Goal: Task Accomplishment & Management: Manage account settings

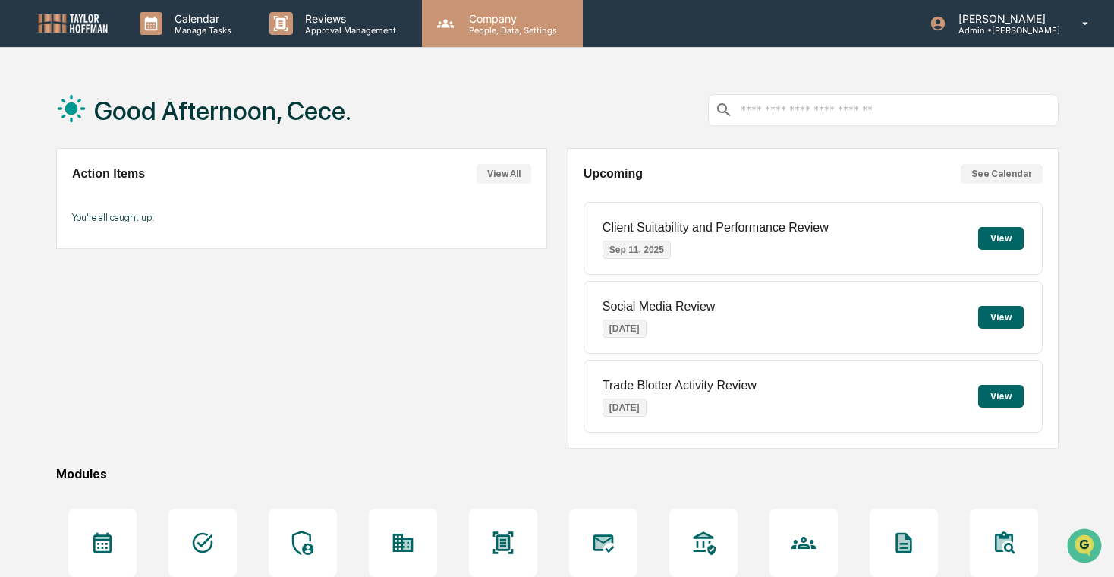
click at [486, 34] on p "People, Data, Settings" at bounding box center [511, 30] width 108 height 11
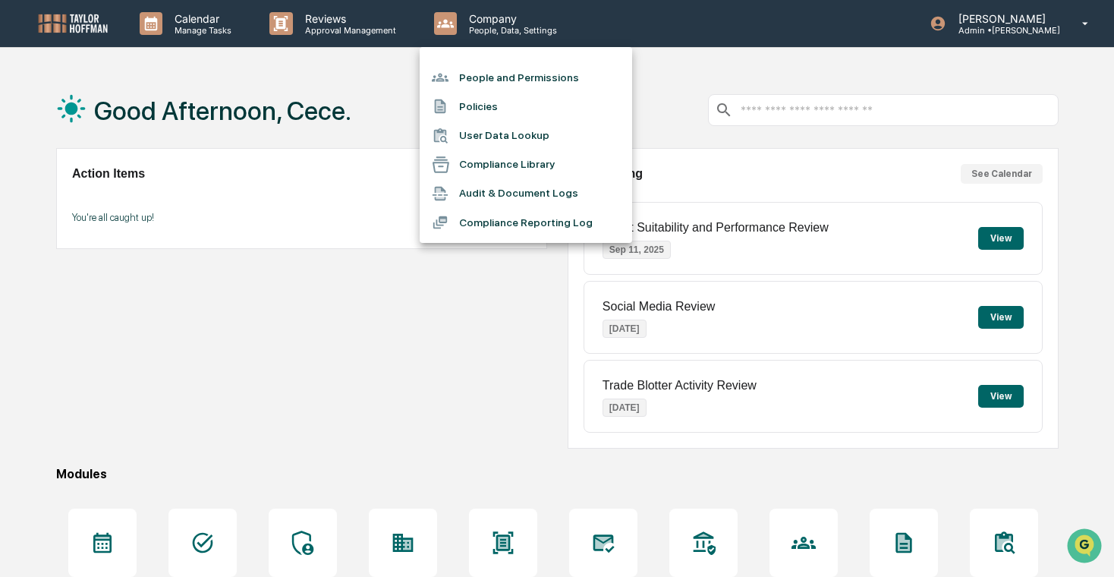
click at [497, 169] on li "Compliance Library" at bounding box center [526, 164] width 212 height 29
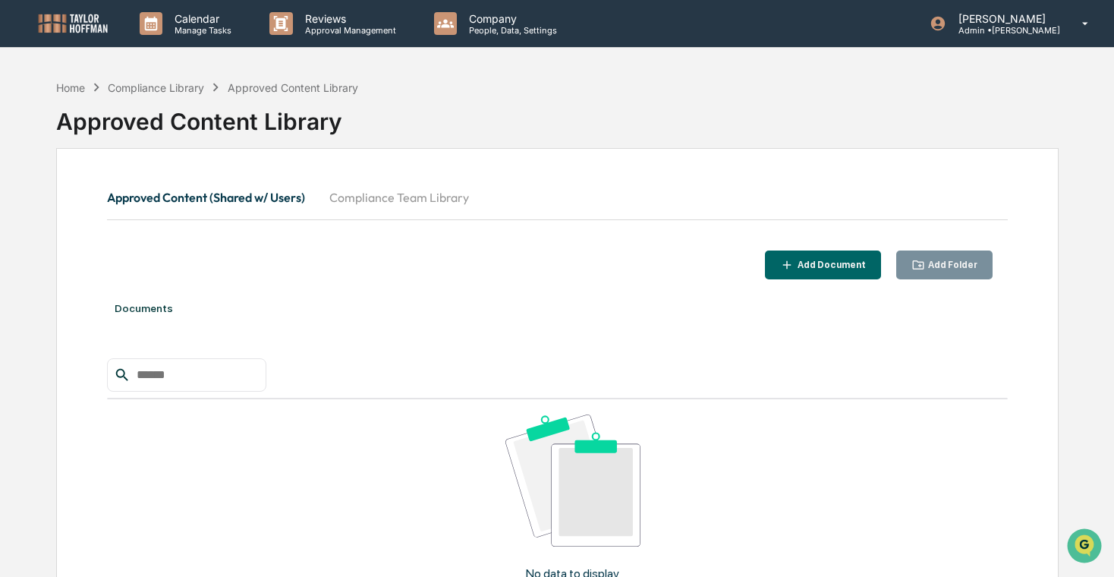
click at [369, 214] on button "Compliance Team Library" at bounding box center [399, 197] width 164 height 36
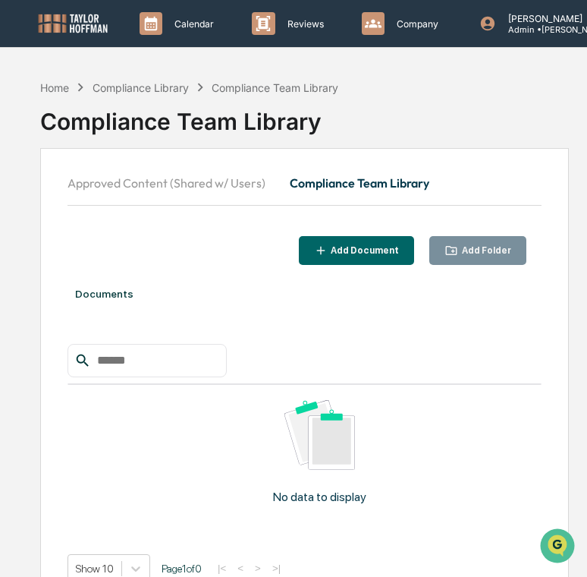
click at [492, 247] on div "Add Folder" at bounding box center [485, 250] width 52 height 11
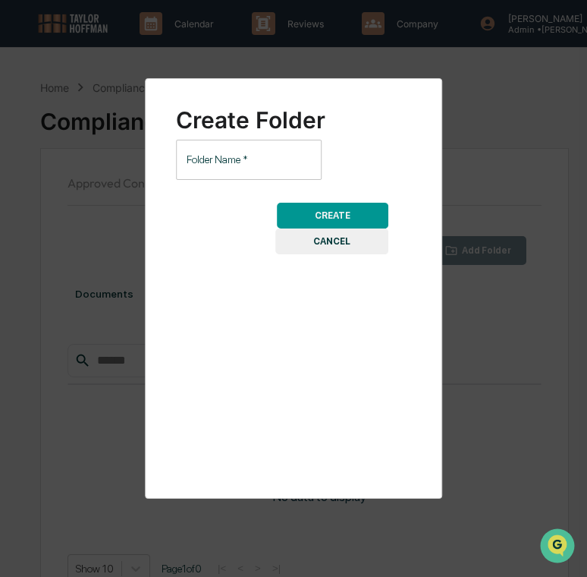
click at [266, 162] on input "Folder Name   *" at bounding box center [249, 160] width 146 height 40
type input "***"
click at [357, 213] on button "CREATE" at bounding box center [333, 216] width 112 height 26
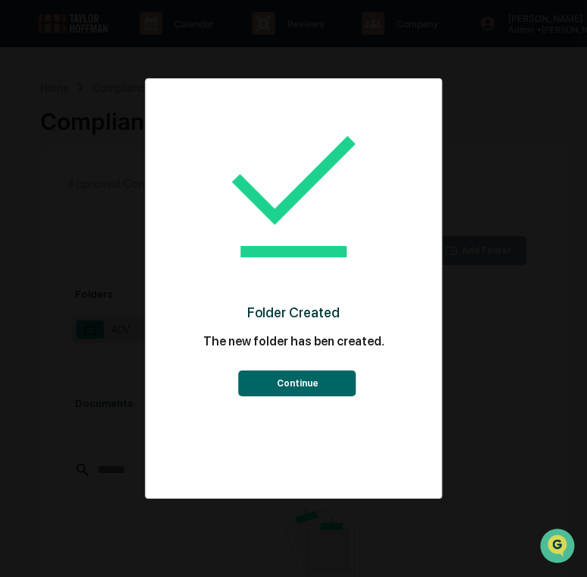
click at [309, 386] on button "Continue" at bounding box center [298, 383] width 118 height 26
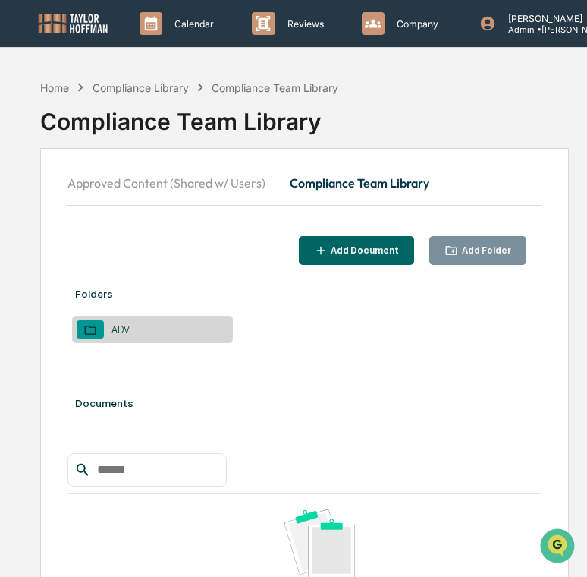
click at [473, 260] on button "Add Folder" at bounding box center [477, 251] width 97 height 30
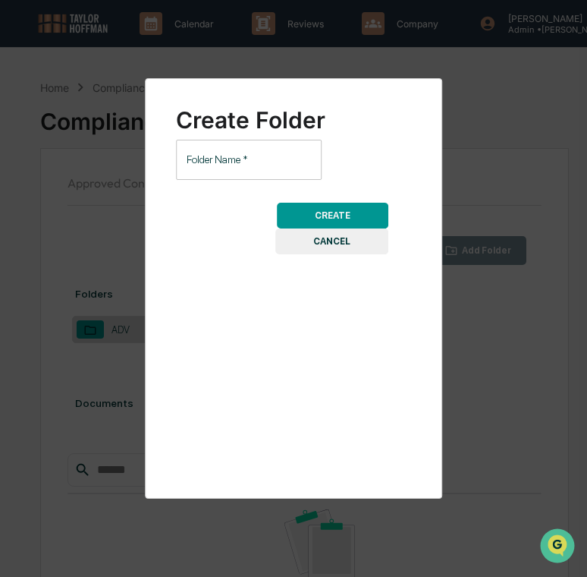
click at [264, 151] on input "Folder Name   *" at bounding box center [249, 160] width 146 height 40
type input "**********"
click at [308, 204] on button "CREATE" at bounding box center [333, 216] width 112 height 26
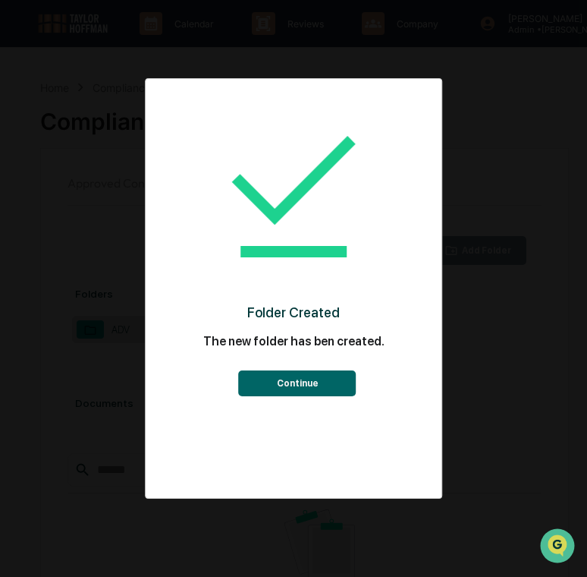
click at [297, 385] on button "Continue" at bounding box center [298, 383] width 118 height 26
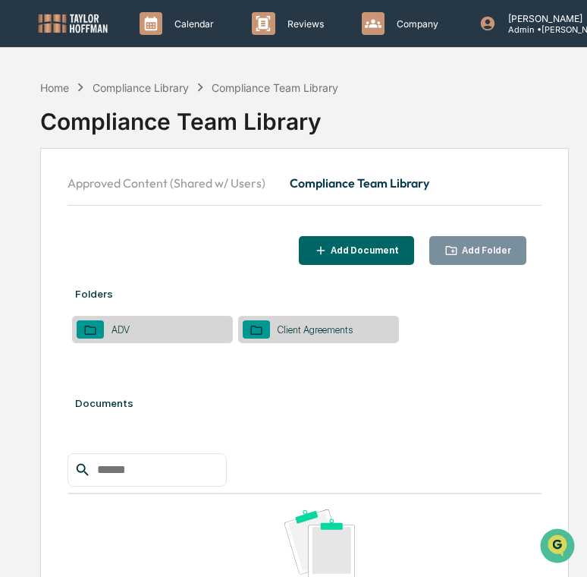
click at [457, 244] on icon "button" at bounding box center [452, 251] width 14 height 14
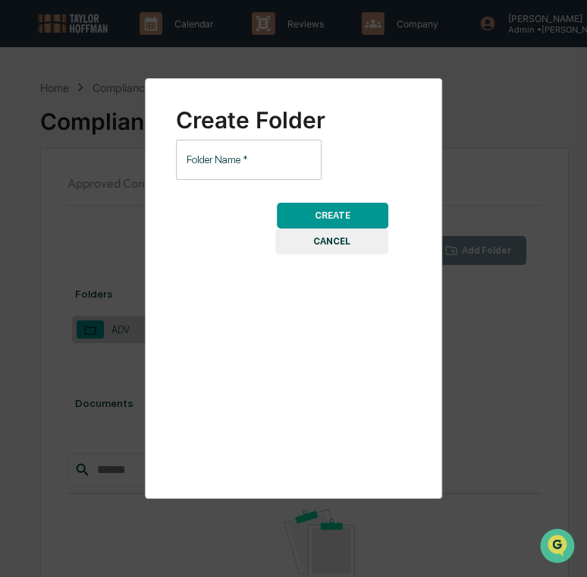
click at [301, 165] on input "Folder Name   *" at bounding box center [249, 160] width 146 height 40
type input "*******"
click at [354, 214] on button "CREATE" at bounding box center [333, 216] width 112 height 26
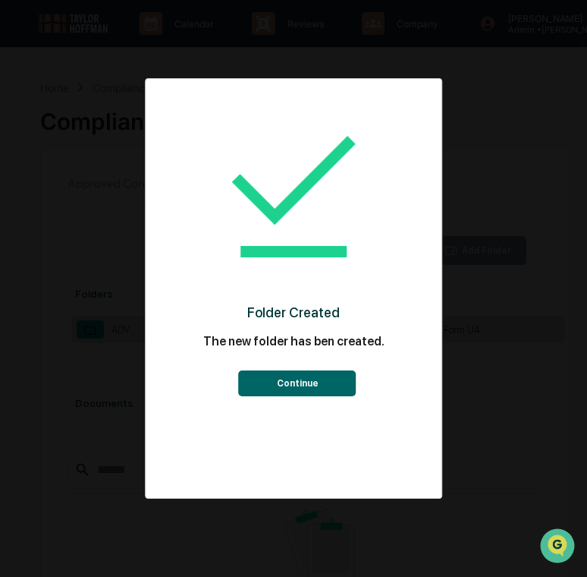
click at [320, 389] on button "Continue" at bounding box center [298, 383] width 118 height 26
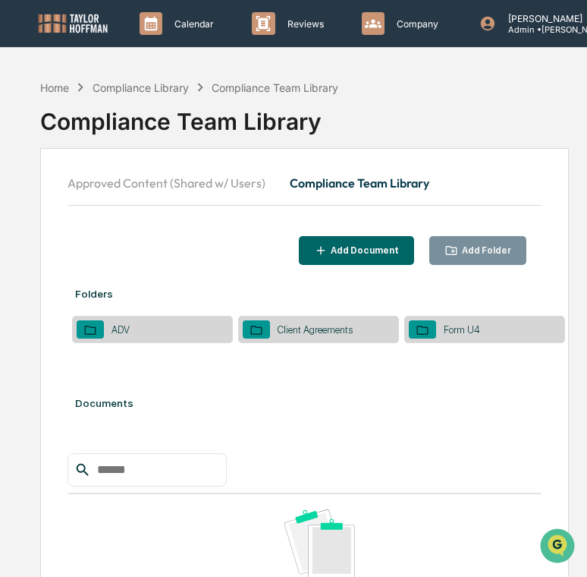
click at [464, 245] on div "Add Folder" at bounding box center [485, 250] width 52 height 11
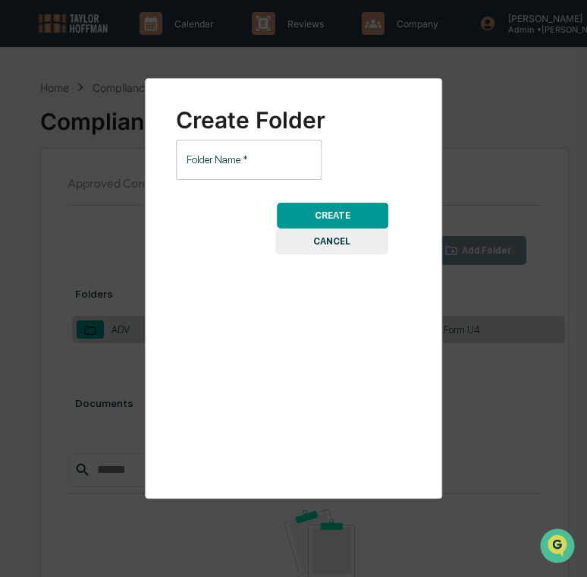
click at [294, 156] on input "Folder Name   *" at bounding box center [249, 160] width 146 height 40
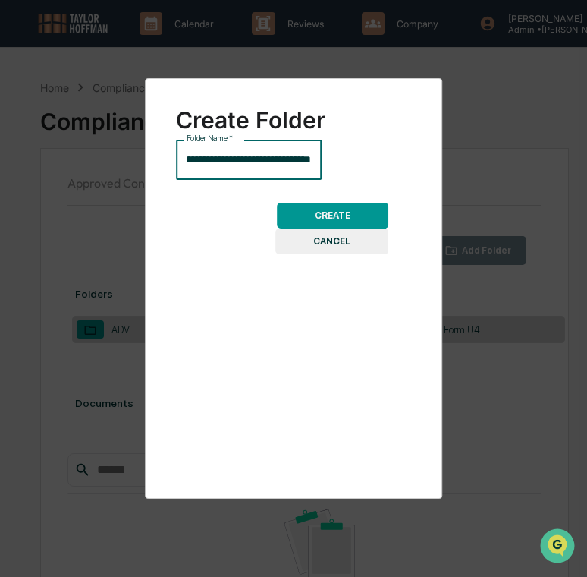
scroll to position [0, 52]
type input "**********"
click at [360, 209] on button "CREATE" at bounding box center [333, 216] width 112 height 26
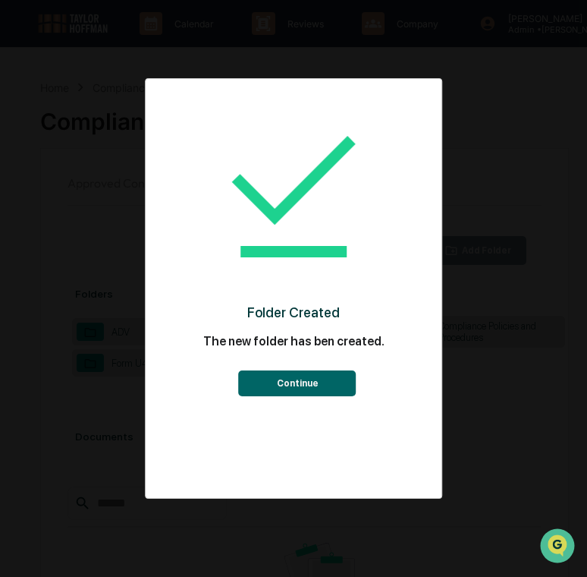
click at [305, 391] on button "Continue" at bounding box center [298, 383] width 118 height 26
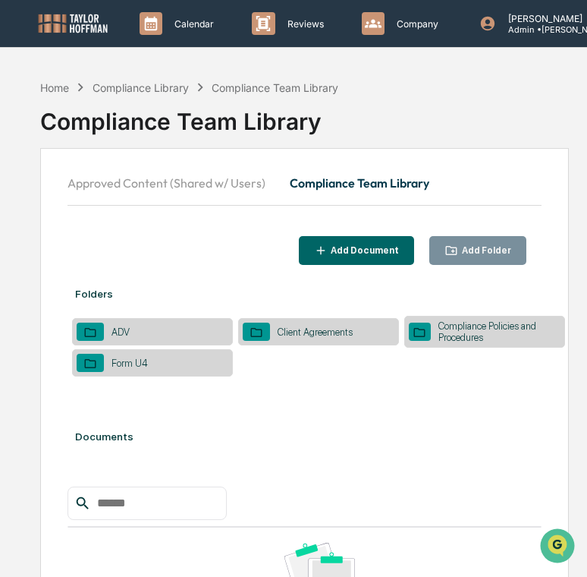
click at [473, 331] on div "Compliance Policies and Procedures" at bounding box center [496, 331] width 130 height 23
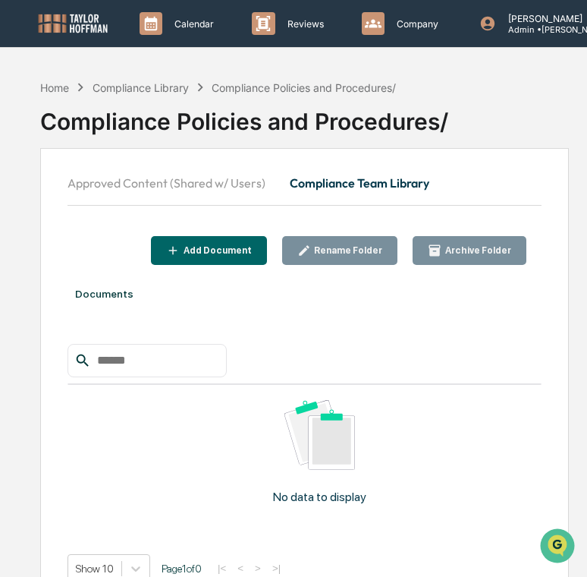
click at [240, 253] on div "Add Document" at bounding box center [216, 250] width 71 height 11
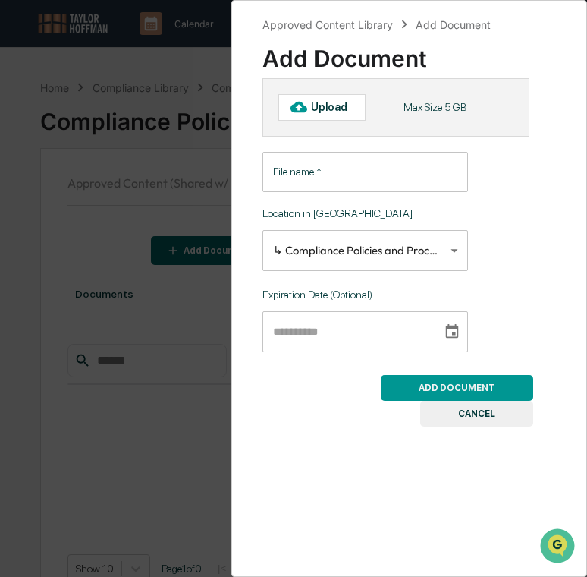
click at [329, 107] on div "Upload" at bounding box center [334, 107] width 46 height 12
type input "**********"
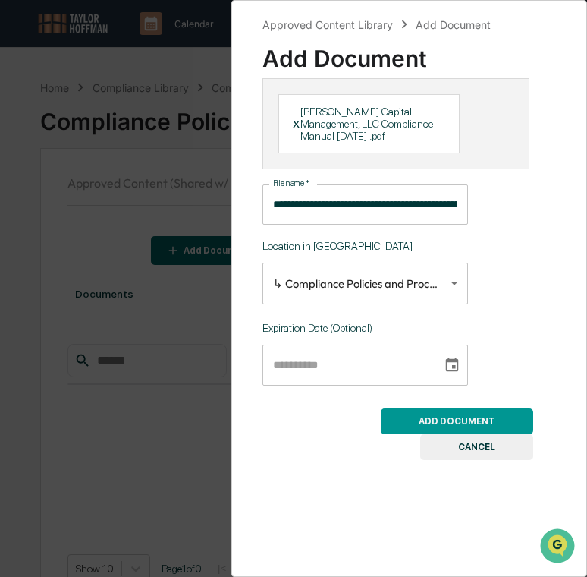
click at [464, 418] on button "ADD DOCUMENT" at bounding box center [457, 421] width 152 height 26
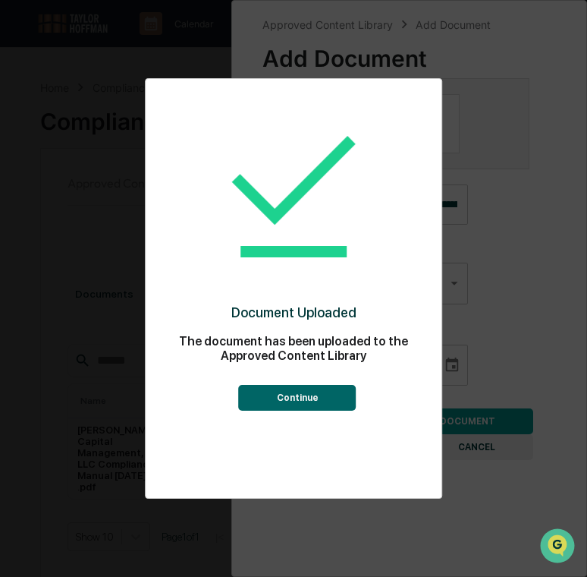
click at [326, 404] on button "Continue" at bounding box center [298, 398] width 118 height 26
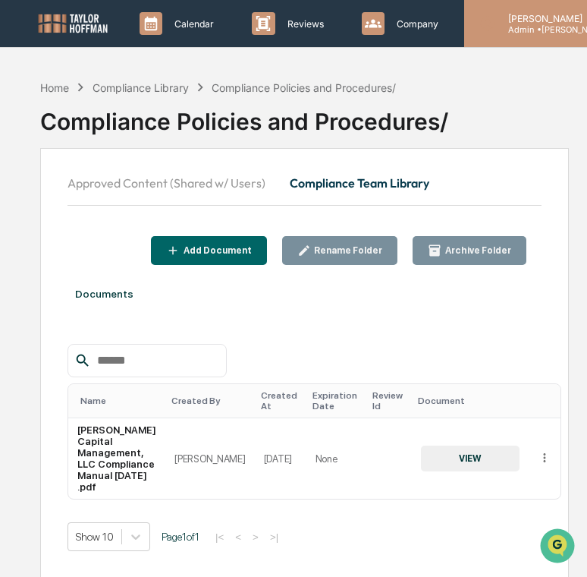
click at [494, 33] on div "[PERSON_NAME] Admin • [PERSON_NAME]" at bounding box center [564, 23] width 200 height 47
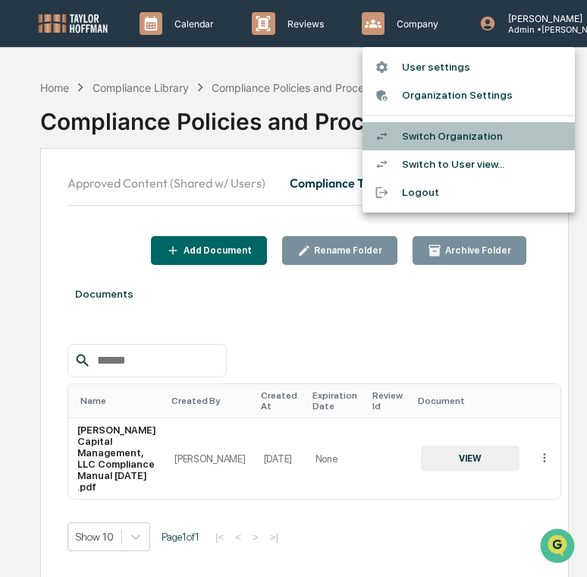
click at [508, 134] on li "Switch Organization" at bounding box center [469, 136] width 212 height 28
